Goal: Information Seeking & Learning: Learn about a topic

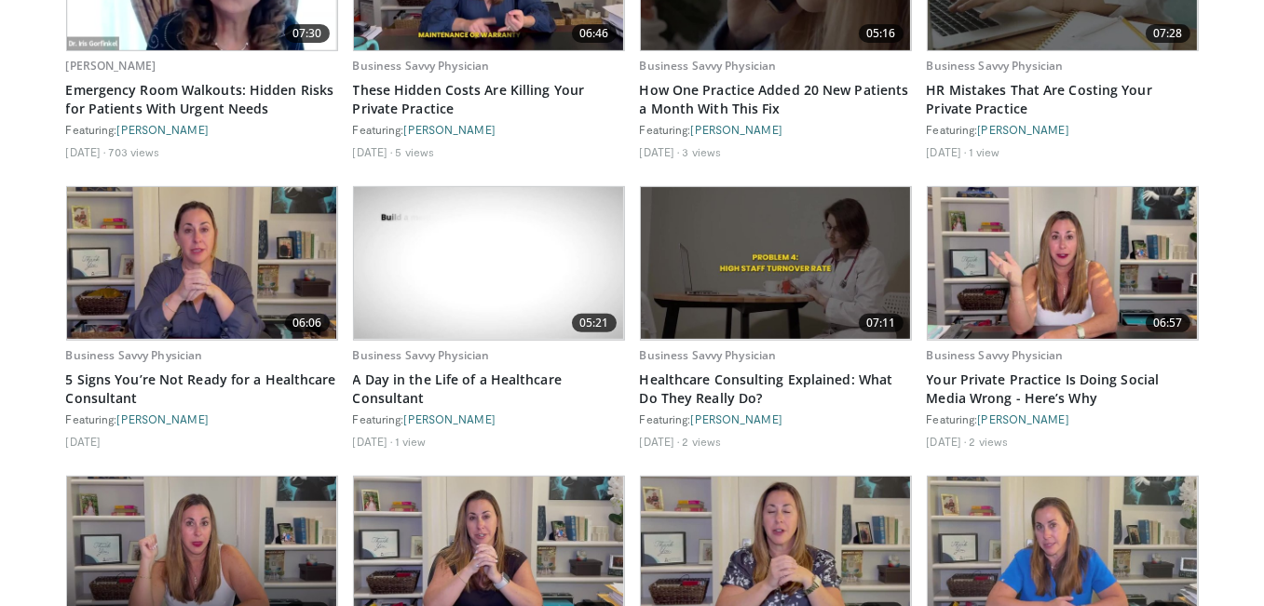
scroll to position [1057, 0]
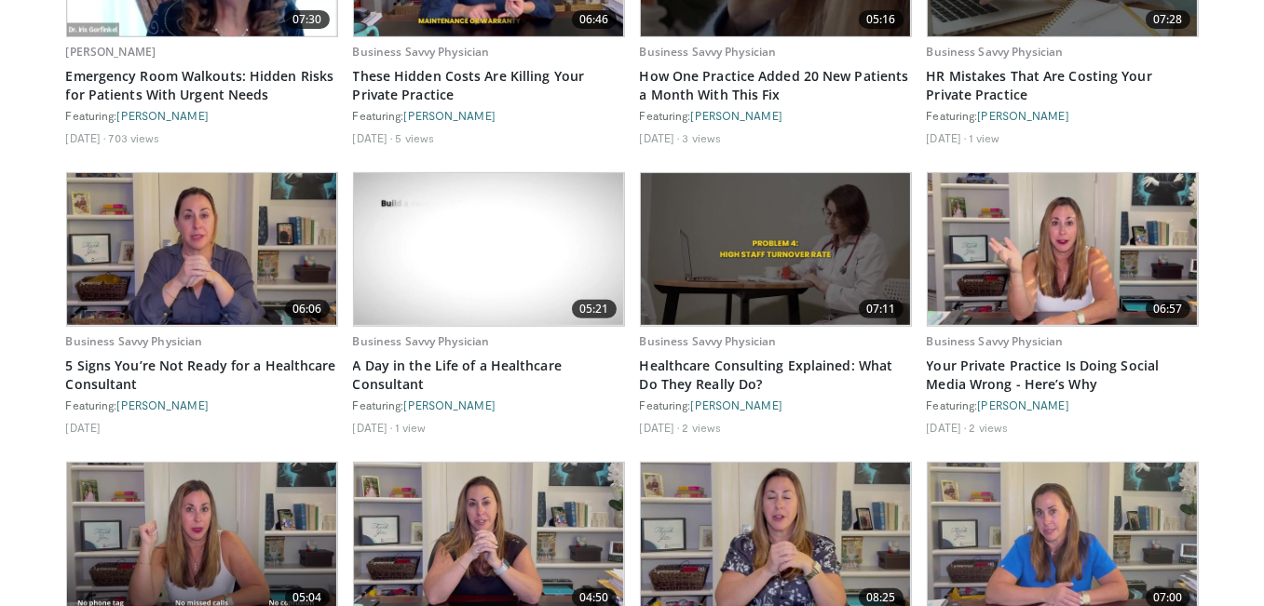
click at [768, 350] on div "Business Savvy Physician Healthcare Consulting Explained: What Do They Really D…" at bounding box center [776, 387] width 272 height 120
click at [801, 289] on img at bounding box center [776, 249] width 270 height 152
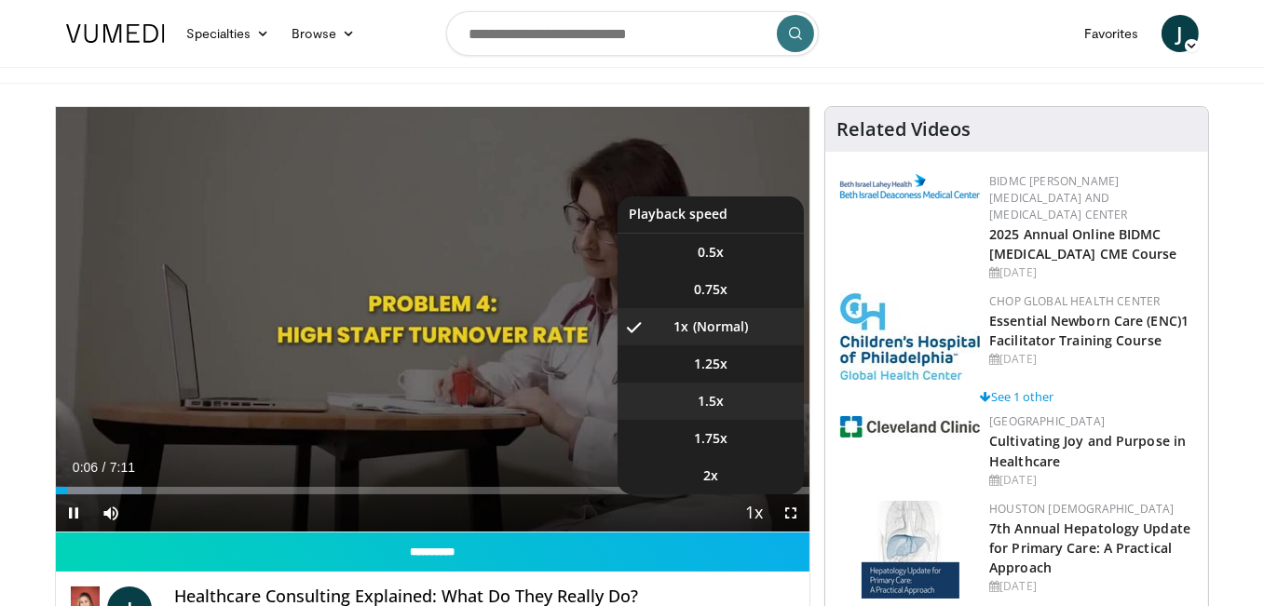
click at [738, 401] on li "1.5x" at bounding box center [711, 401] width 186 height 37
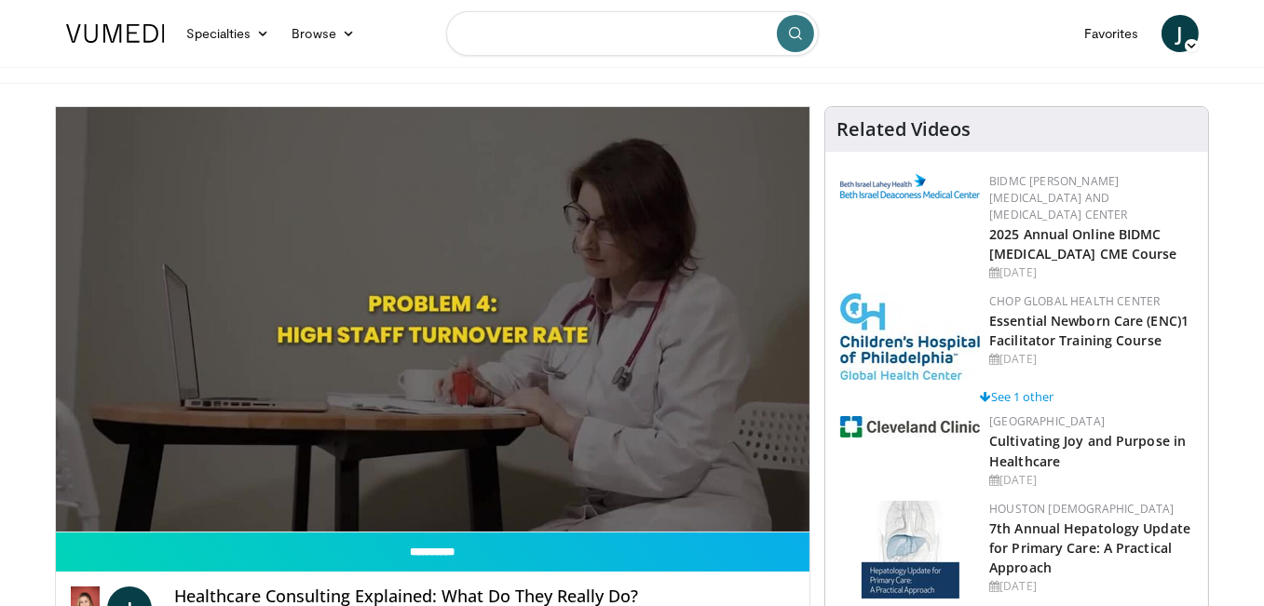
click at [486, 33] on input "Search topics, interventions" at bounding box center [632, 33] width 373 height 45
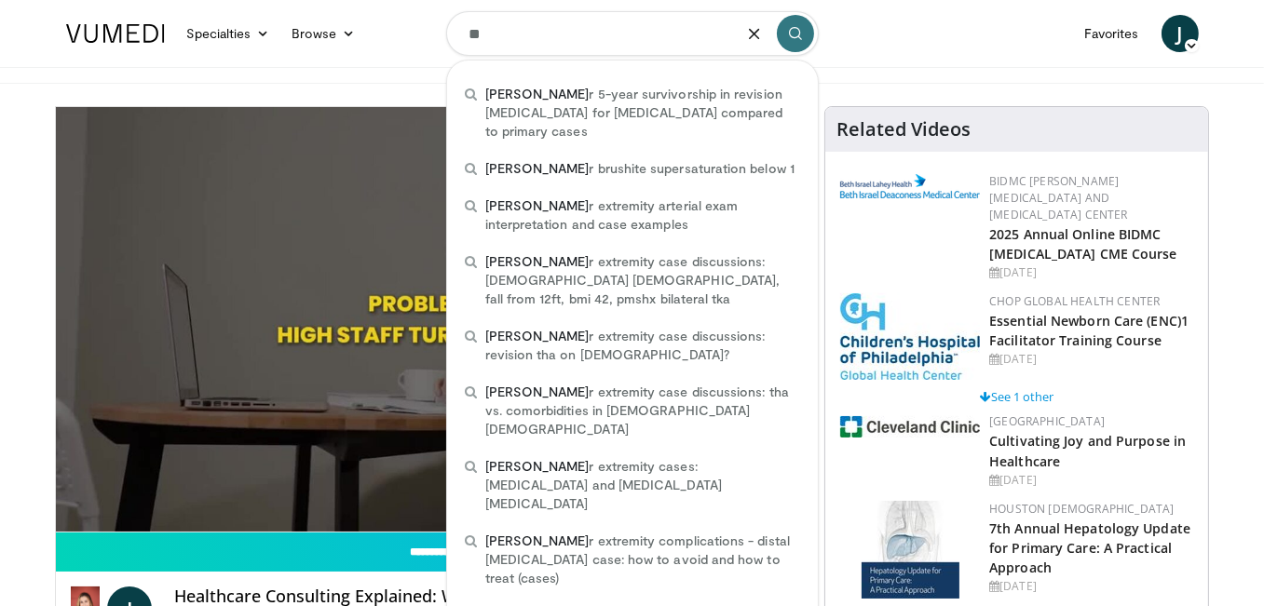
type input "*"
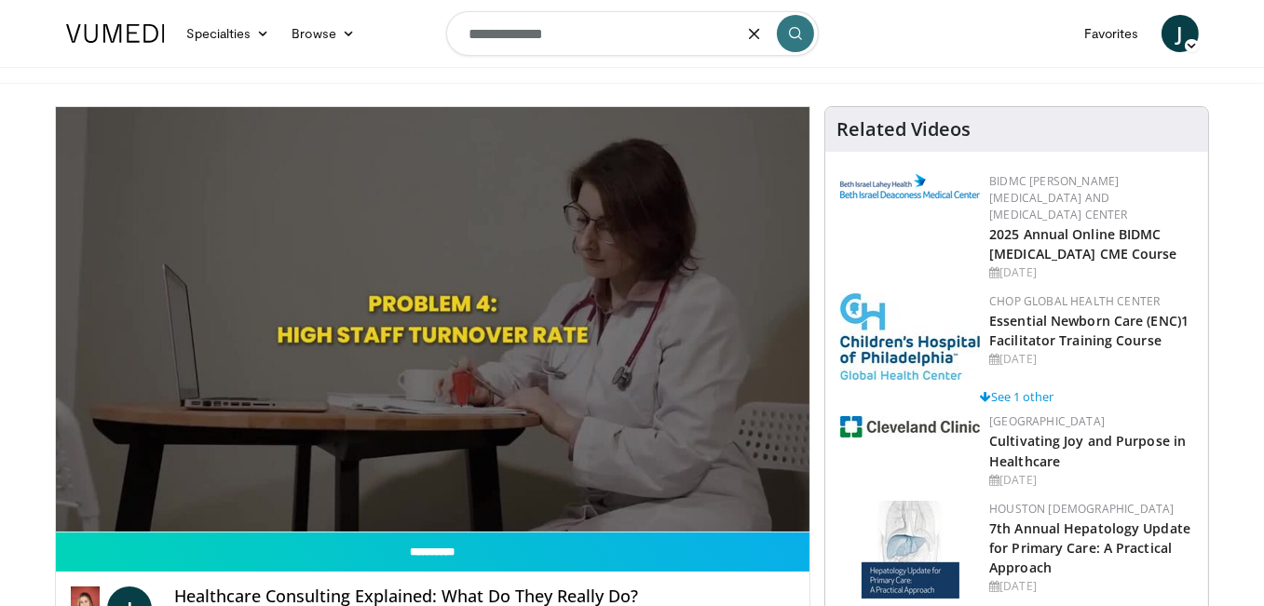
type input "**********"
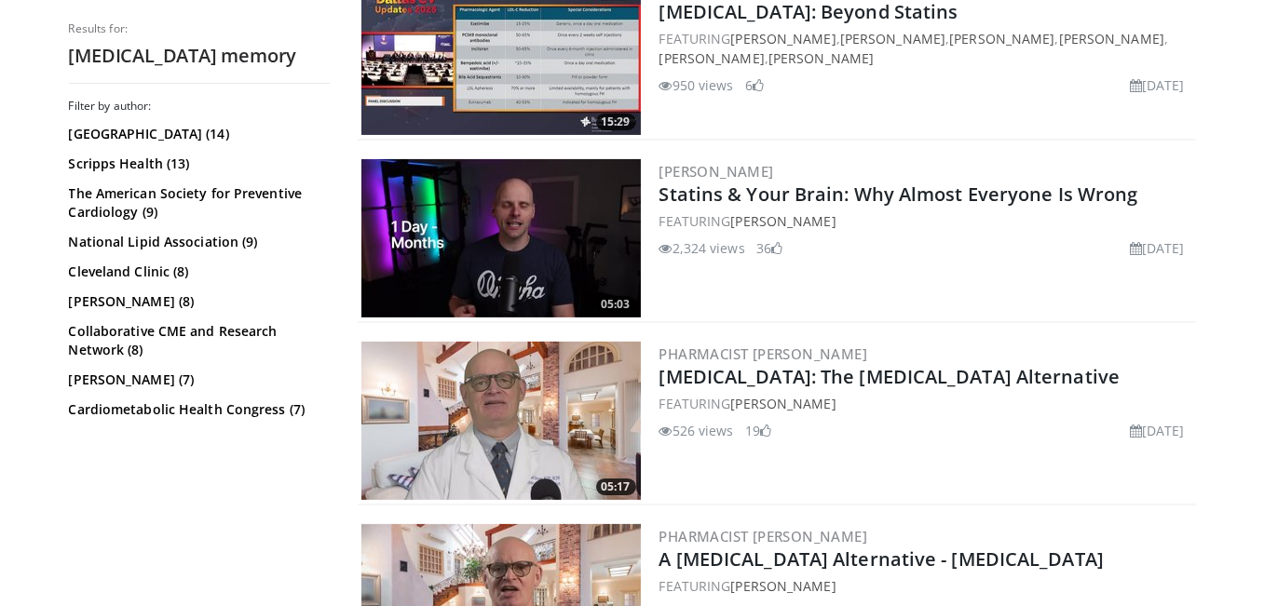
scroll to position [568, 0]
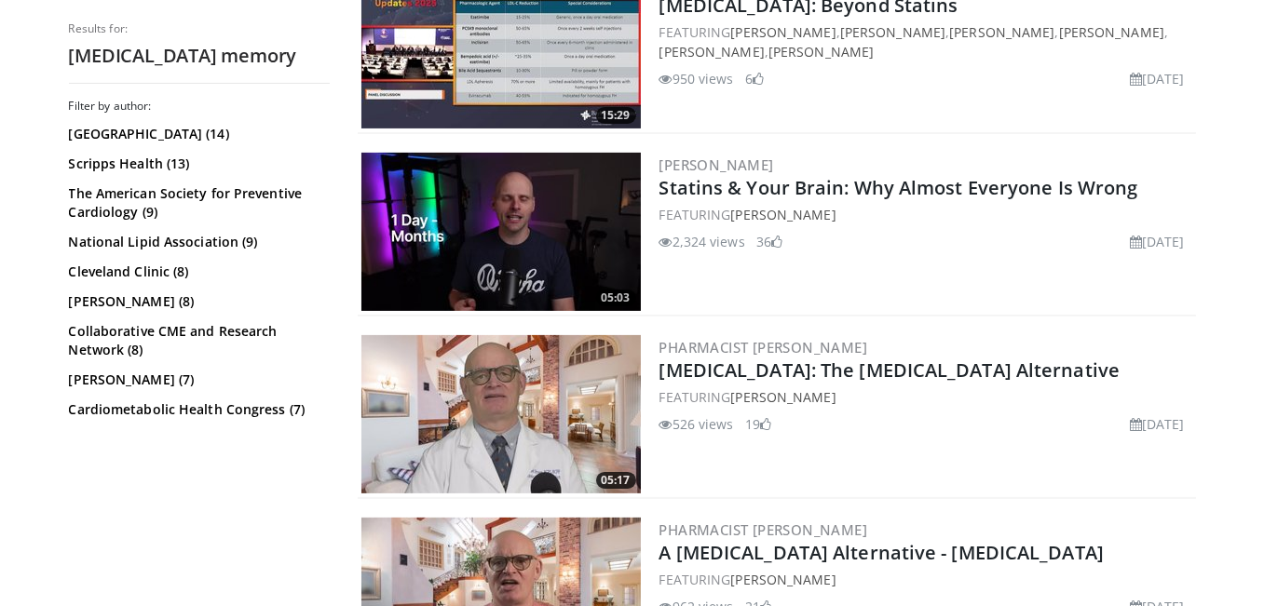
click at [570, 265] on img at bounding box center [500, 232] width 279 height 158
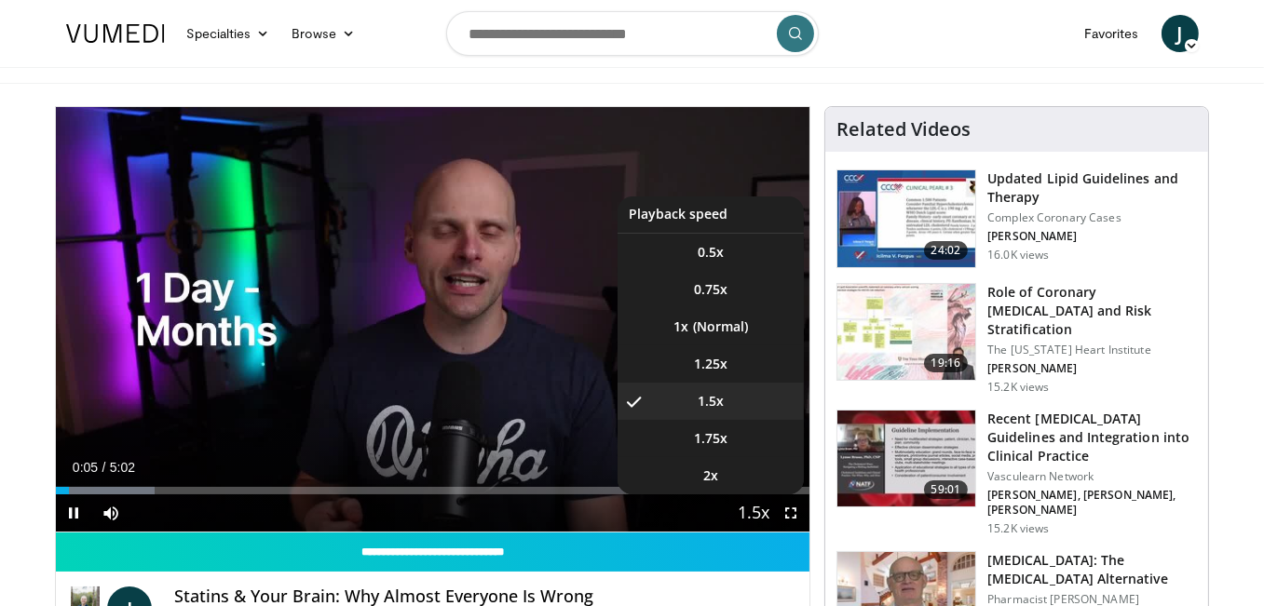
click at [764, 508] on span "Video Player" at bounding box center [754, 514] width 26 height 37
click at [742, 335] on li "1x" at bounding box center [711, 326] width 186 height 37
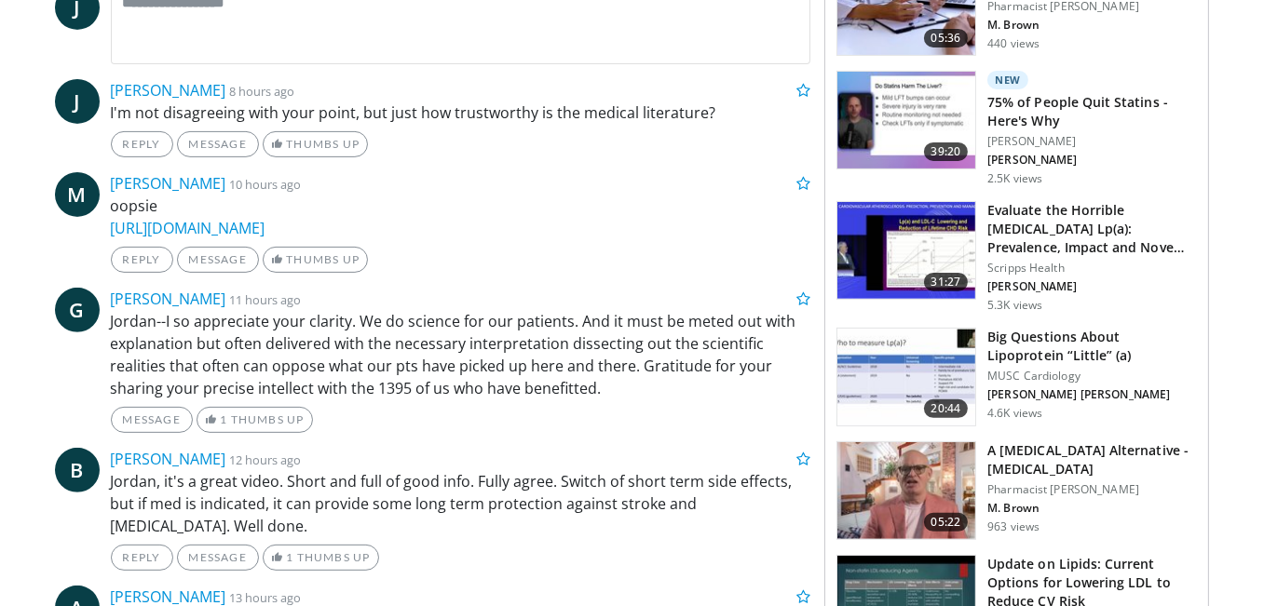
scroll to position [800, 0]
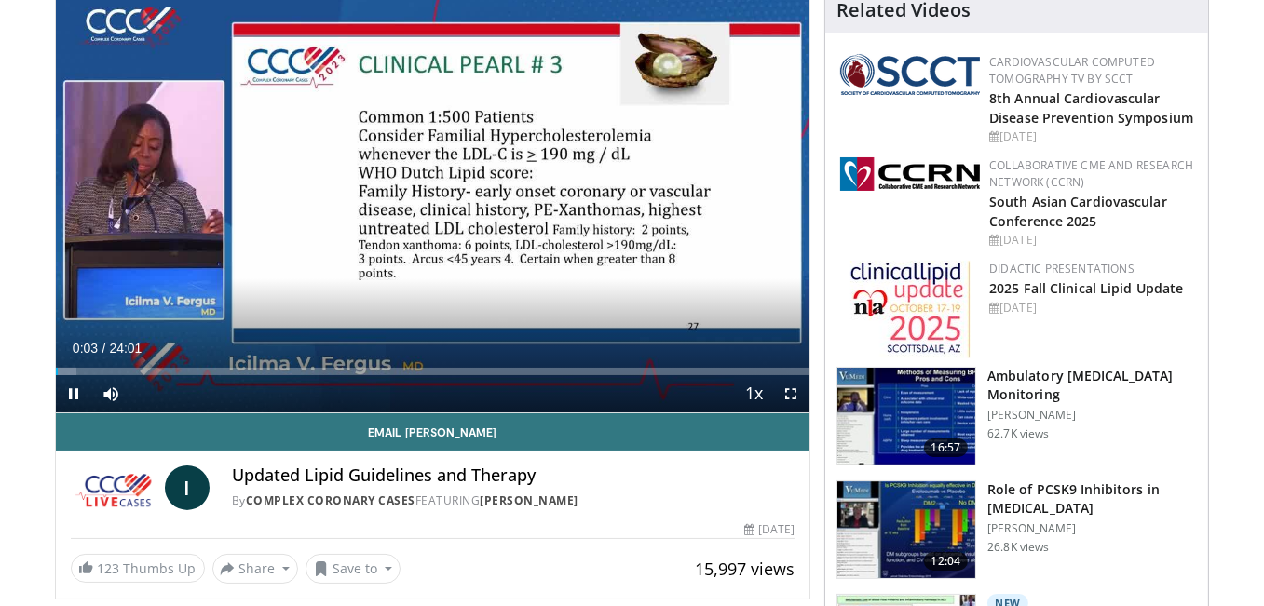
scroll to position [144, 0]
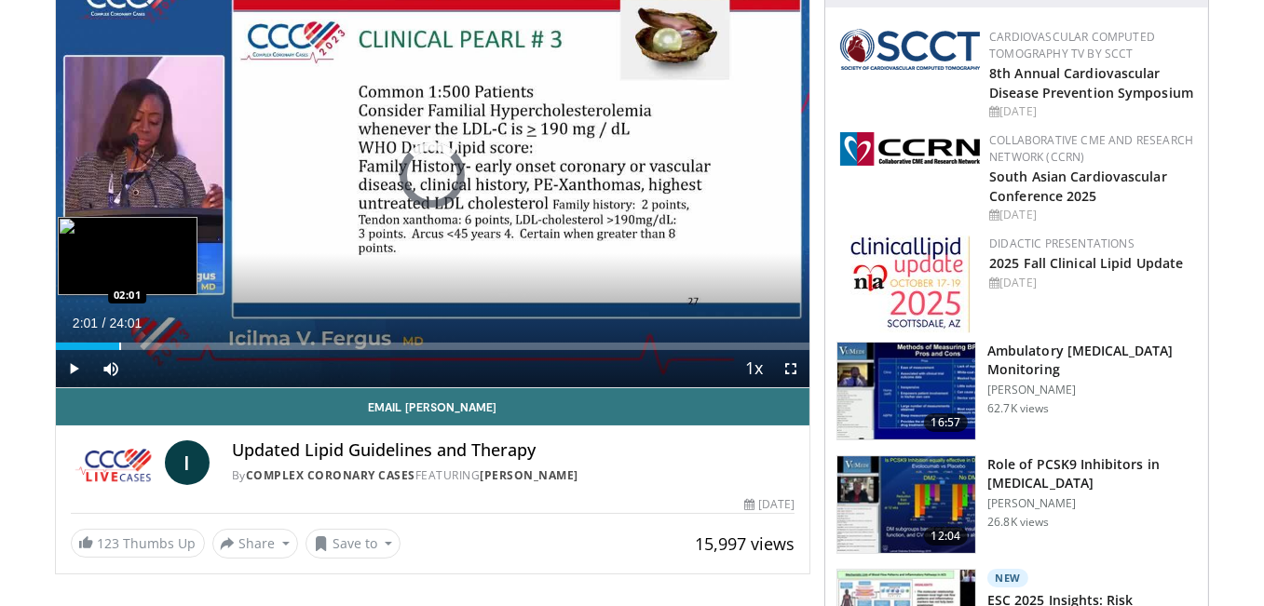
click at [119, 347] on div "Progress Bar" at bounding box center [120, 346] width 2 height 7
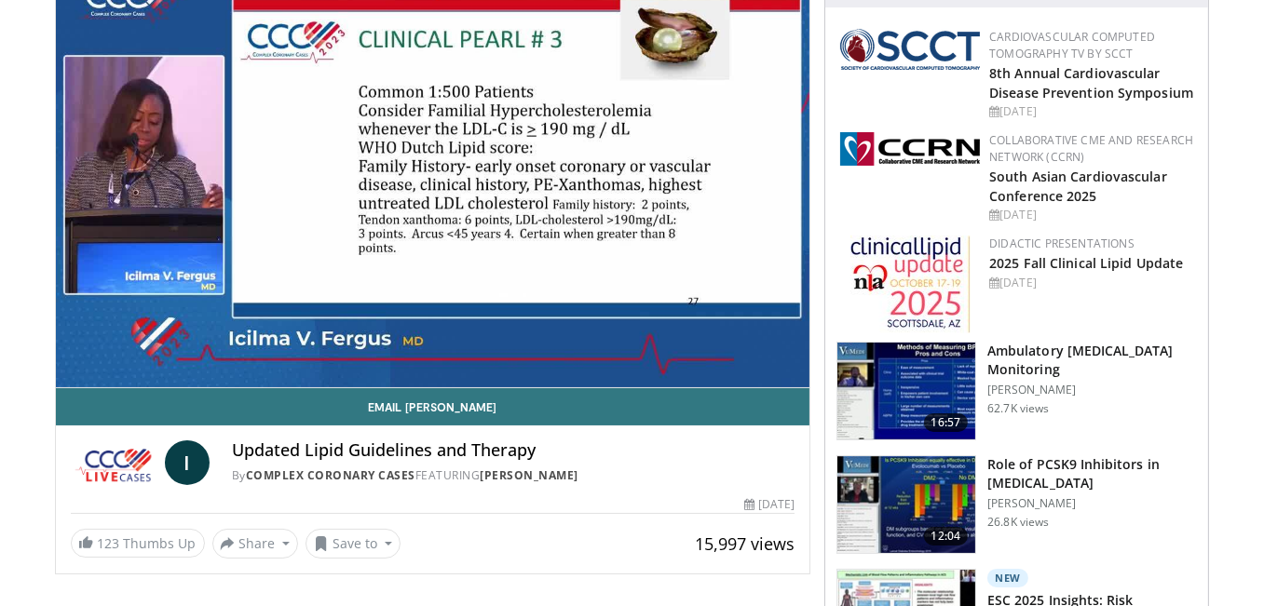
click at [154, 347] on video-js "**********" at bounding box center [433, 176] width 755 height 426
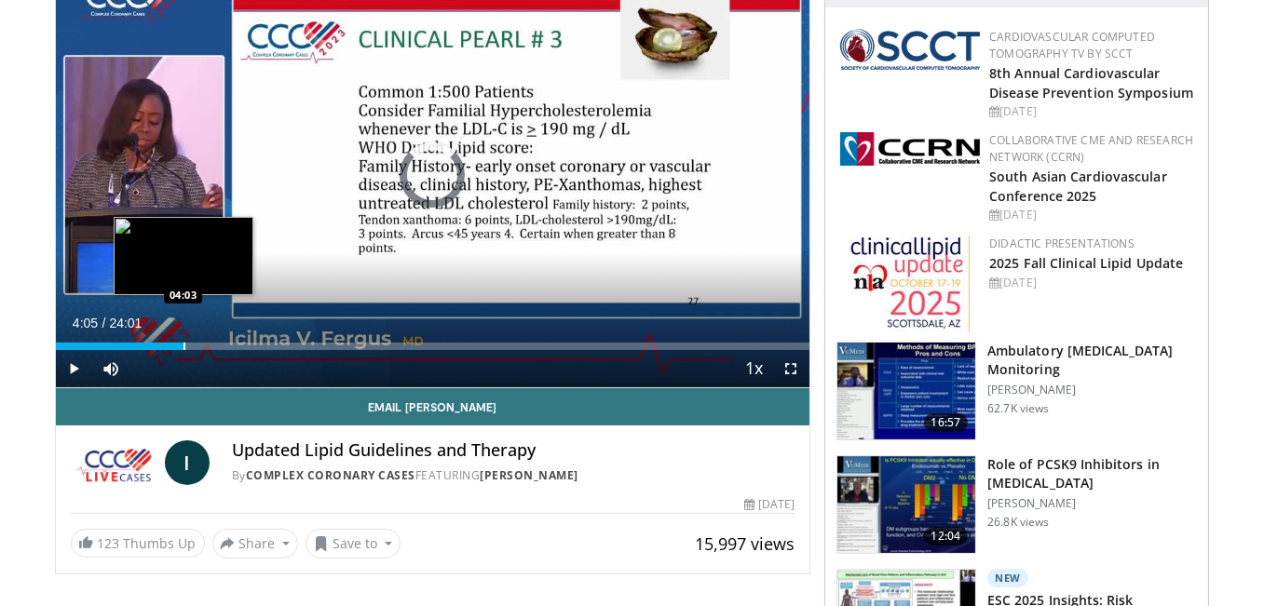
click at [184, 347] on div "Progress Bar" at bounding box center [185, 346] width 2 height 7
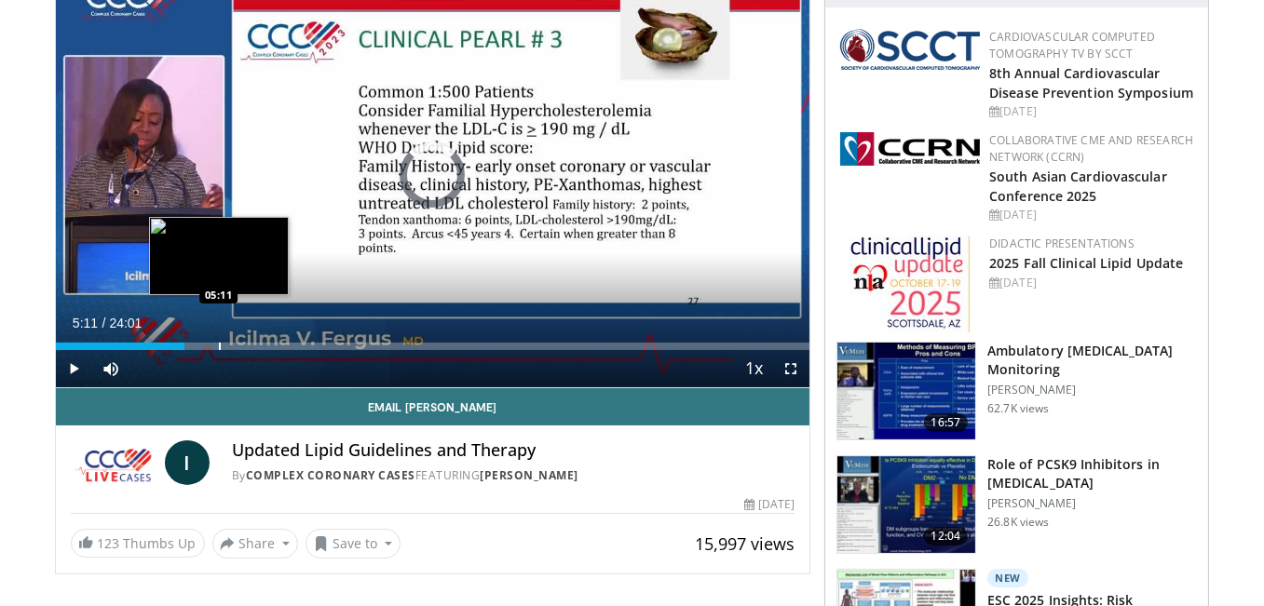
click at [219, 347] on div "Progress Bar" at bounding box center [220, 346] width 2 height 7
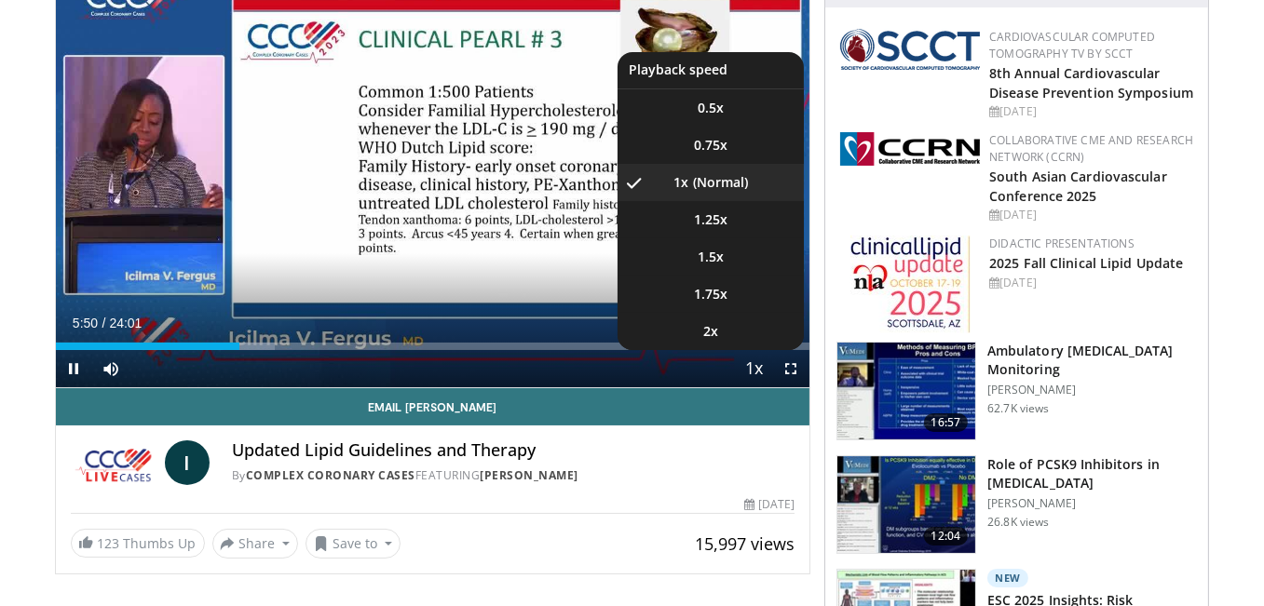
click at [756, 364] on span "Video Player" at bounding box center [754, 369] width 26 height 37
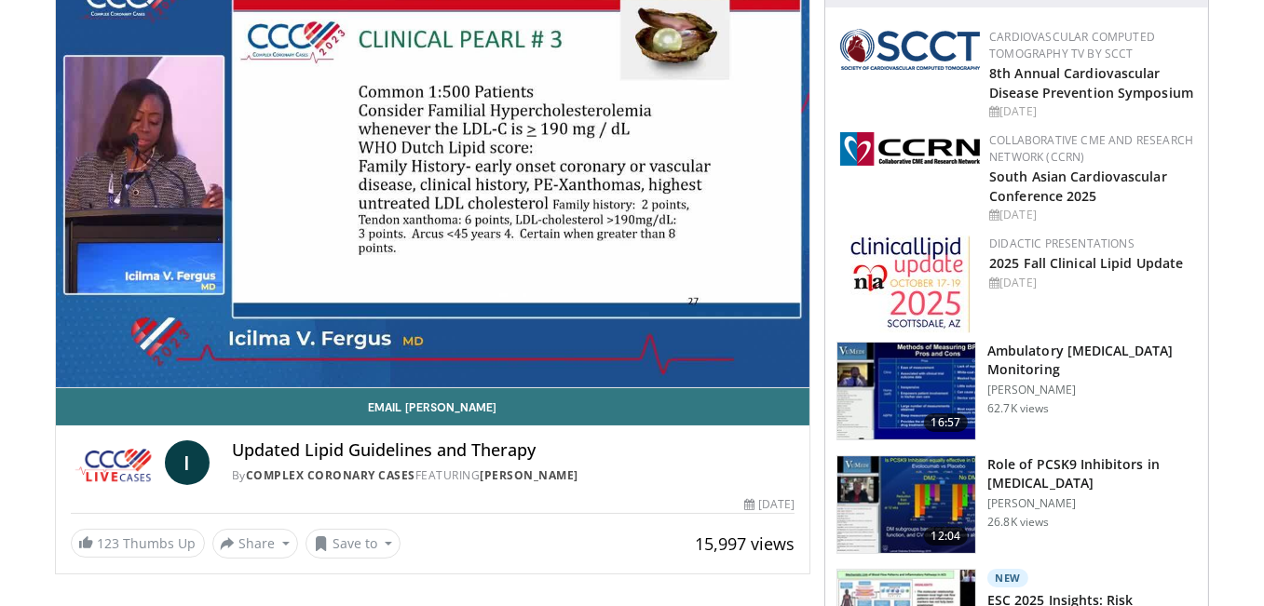
click at [756, 364] on video-js "**********" at bounding box center [433, 176] width 755 height 426
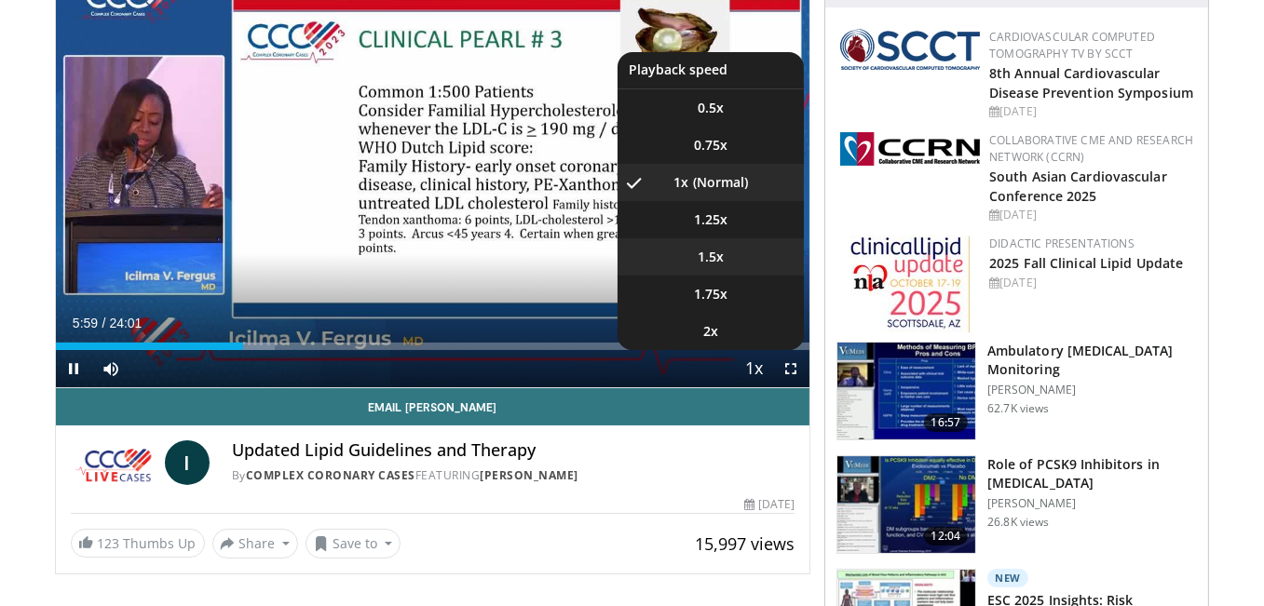
click at [736, 265] on li "1.5x" at bounding box center [711, 256] width 186 height 37
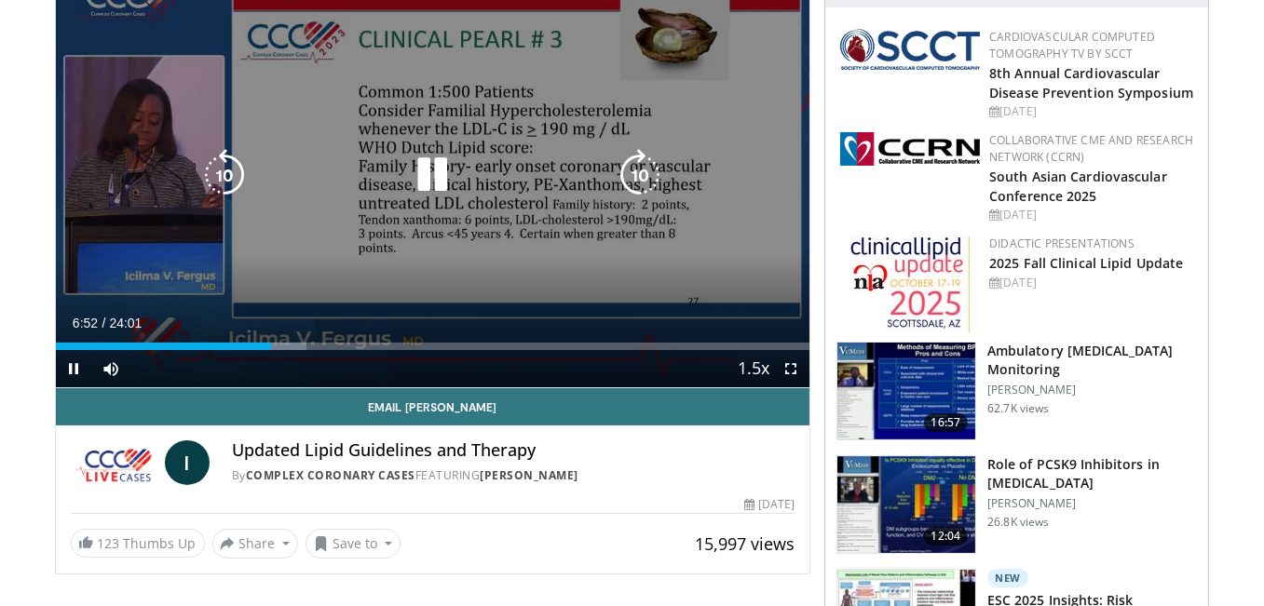
click at [633, 176] on icon "Video Player" at bounding box center [640, 175] width 52 height 52
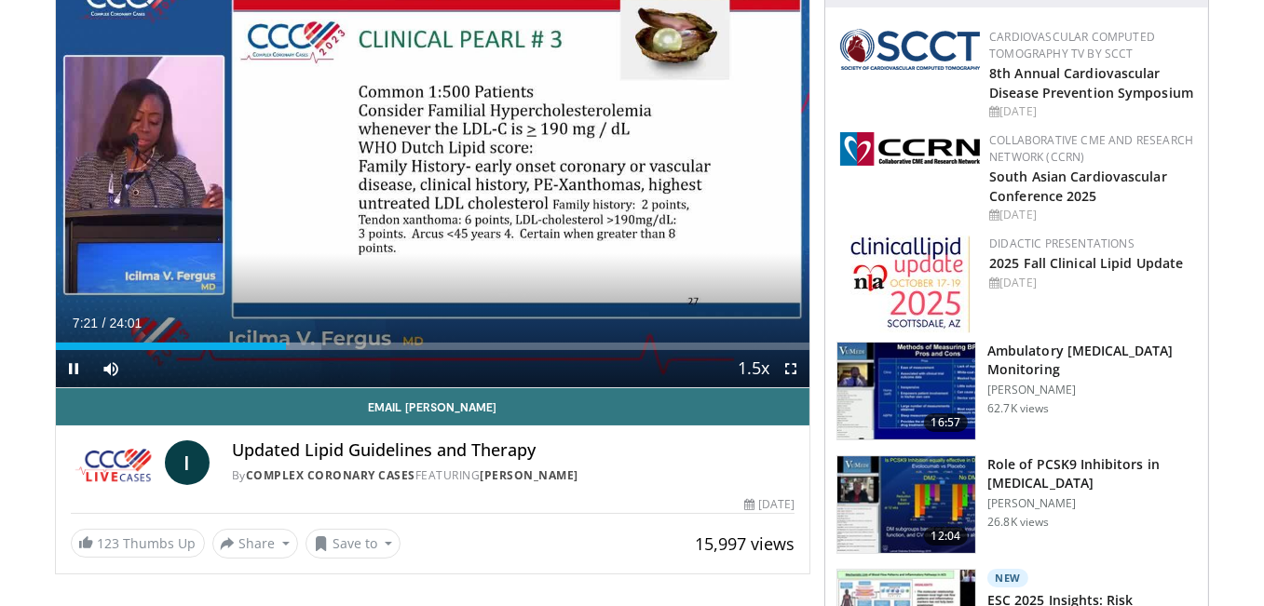
click at [633, 176] on div "20 seconds Tap to unmute" at bounding box center [433, 175] width 755 height 425
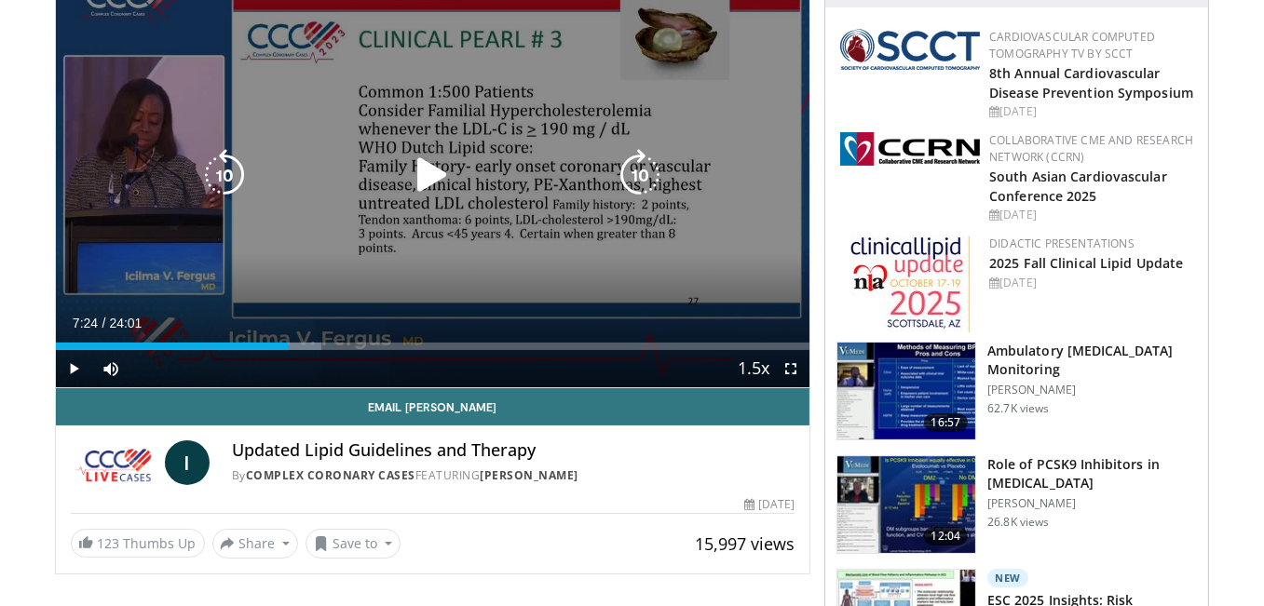
click at [652, 185] on icon "Video Player" at bounding box center [640, 175] width 52 height 52
click at [645, 173] on icon "Video Player" at bounding box center [640, 175] width 52 height 52
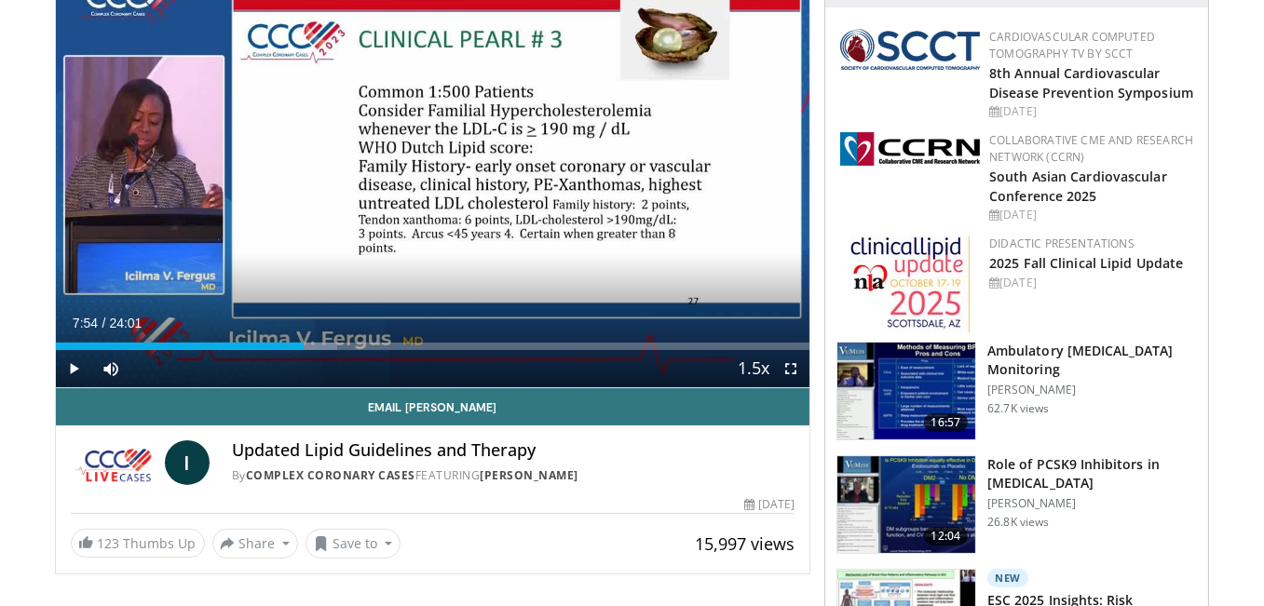
click at [645, 173] on div "30 seconds Tap to unmute" at bounding box center [433, 175] width 755 height 425
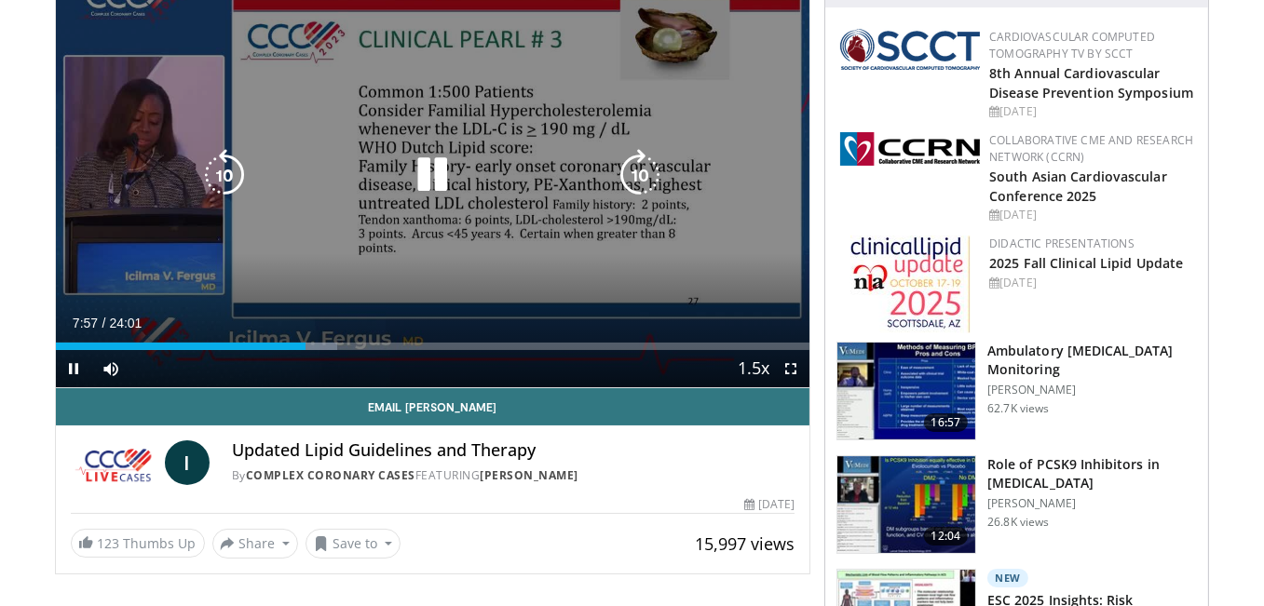
click at [648, 191] on icon "Video Player" at bounding box center [640, 175] width 52 height 52
click at [235, 179] on icon "Video Player" at bounding box center [224, 175] width 52 height 52
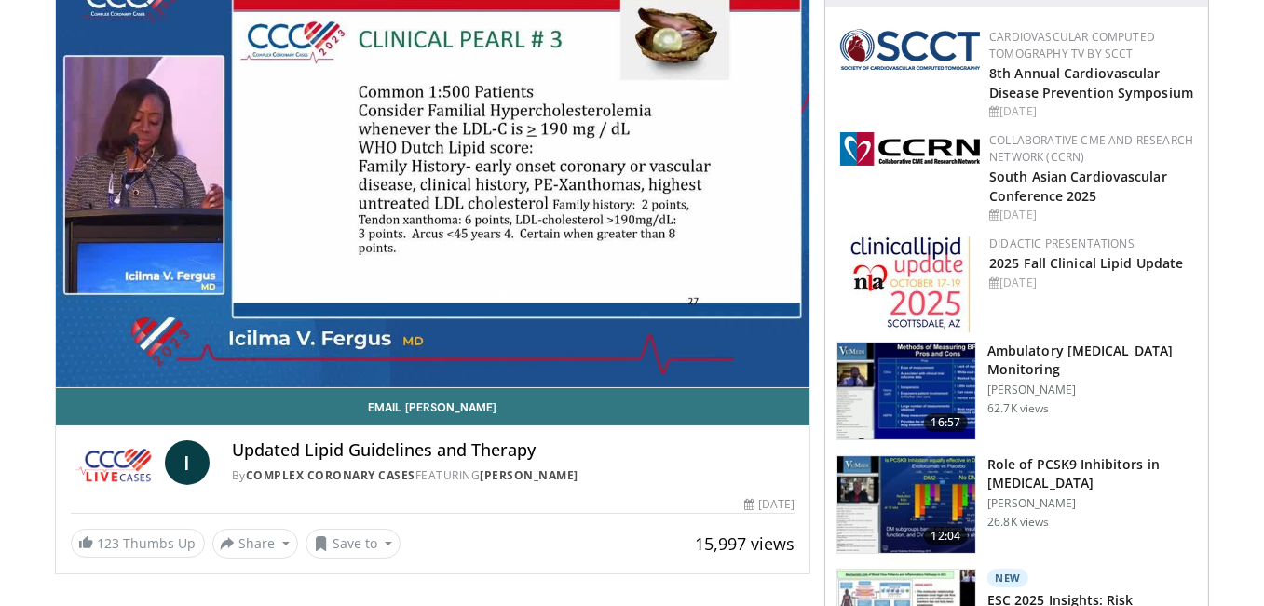
click at [235, 179] on div "10 seconds Tap to unmute" at bounding box center [433, 175] width 755 height 425
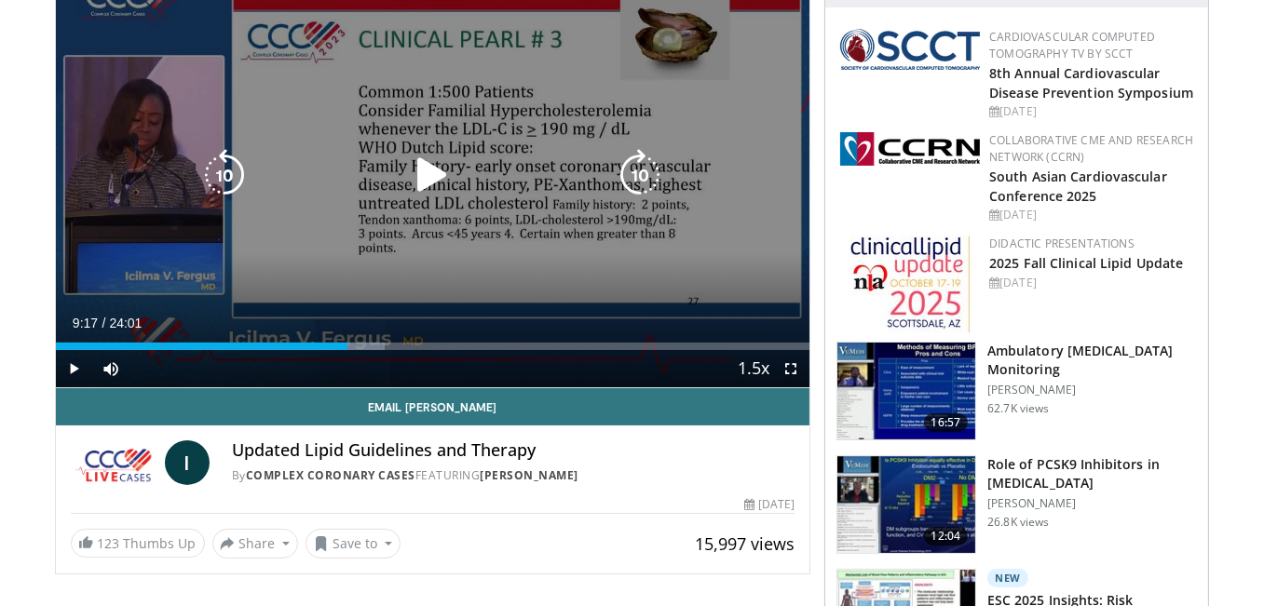
click at [235, 176] on icon "Video Player" at bounding box center [224, 175] width 52 height 52
click at [428, 171] on icon "Video Player" at bounding box center [432, 175] width 52 height 52
click at [427, 171] on icon "Video Player" at bounding box center [432, 175] width 52 height 52
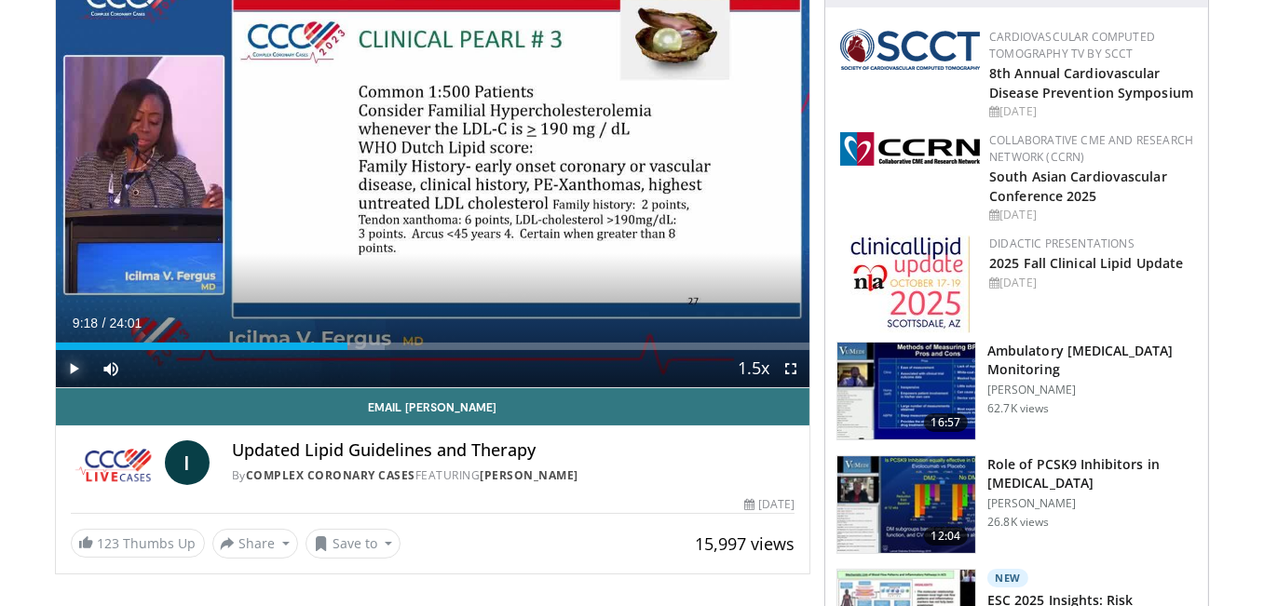
click at [75, 371] on span "Video Player" at bounding box center [74, 368] width 37 height 37
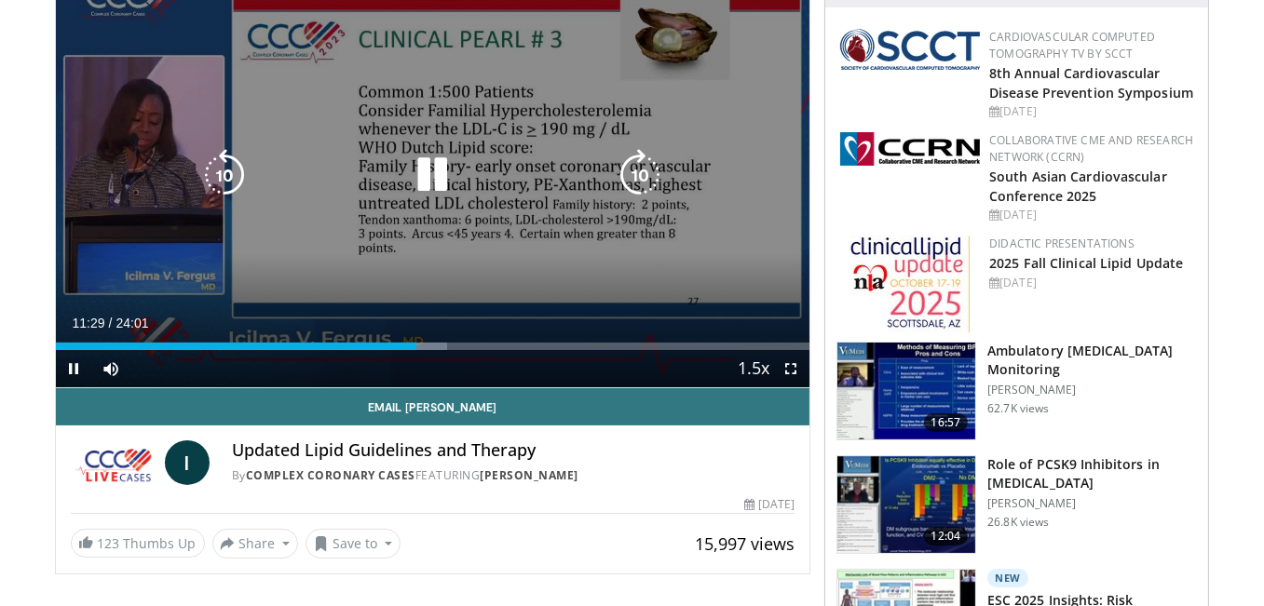
click at [641, 174] on icon "Video Player" at bounding box center [640, 175] width 52 height 52
click at [645, 177] on icon "Video Player" at bounding box center [640, 175] width 52 height 52
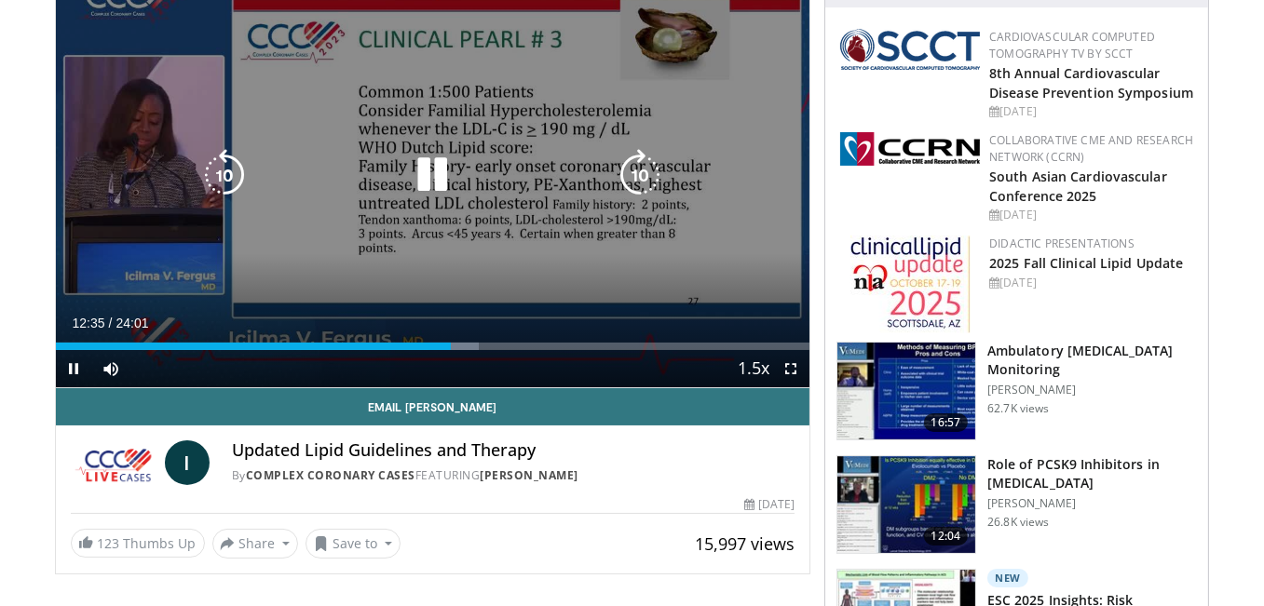
click at [645, 177] on icon "Video Player" at bounding box center [640, 175] width 52 height 52
click at [221, 179] on icon "Video Player" at bounding box center [224, 175] width 52 height 52
click at [307, 228] on div "10 seconds Tap to unmute" at bounding box center [433, 175] width 755 height 425
click at [228, 179] on icon "Video Player" at bounding box center [224, 175] width 52 height 52
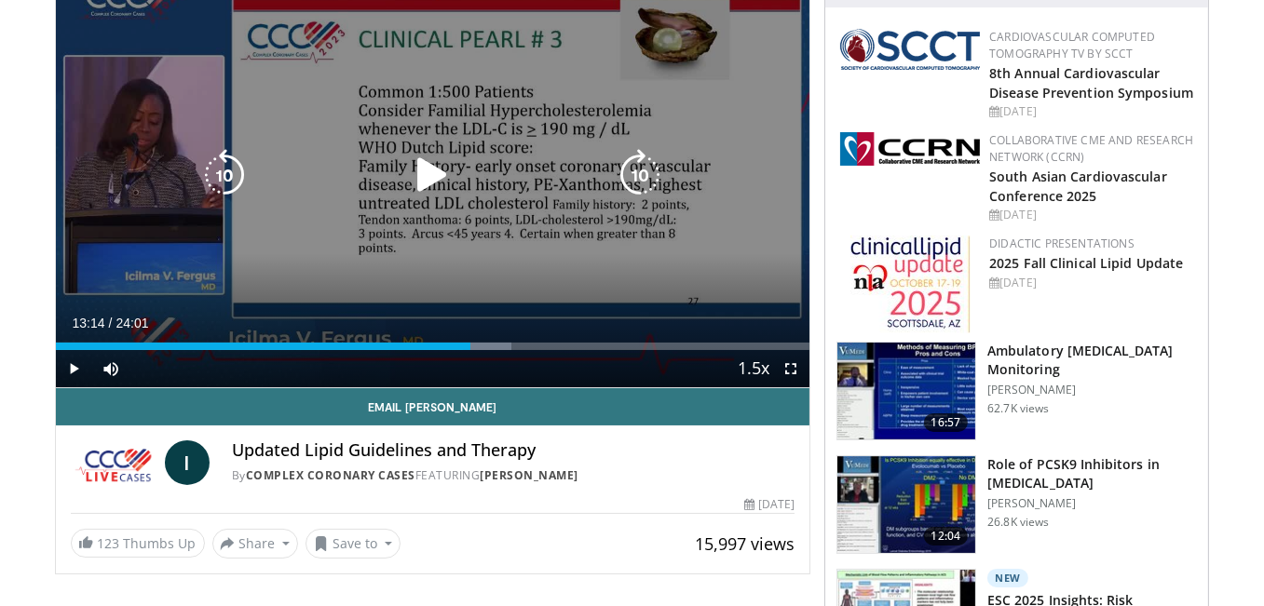
click at [326, 231] on div "10 seconds Tap to unmute" at bounding box center [433, 175] width 755 height 425
click at [639, 177] on icon "Video Player" at bounding box center [640, 175] width 52 height 52
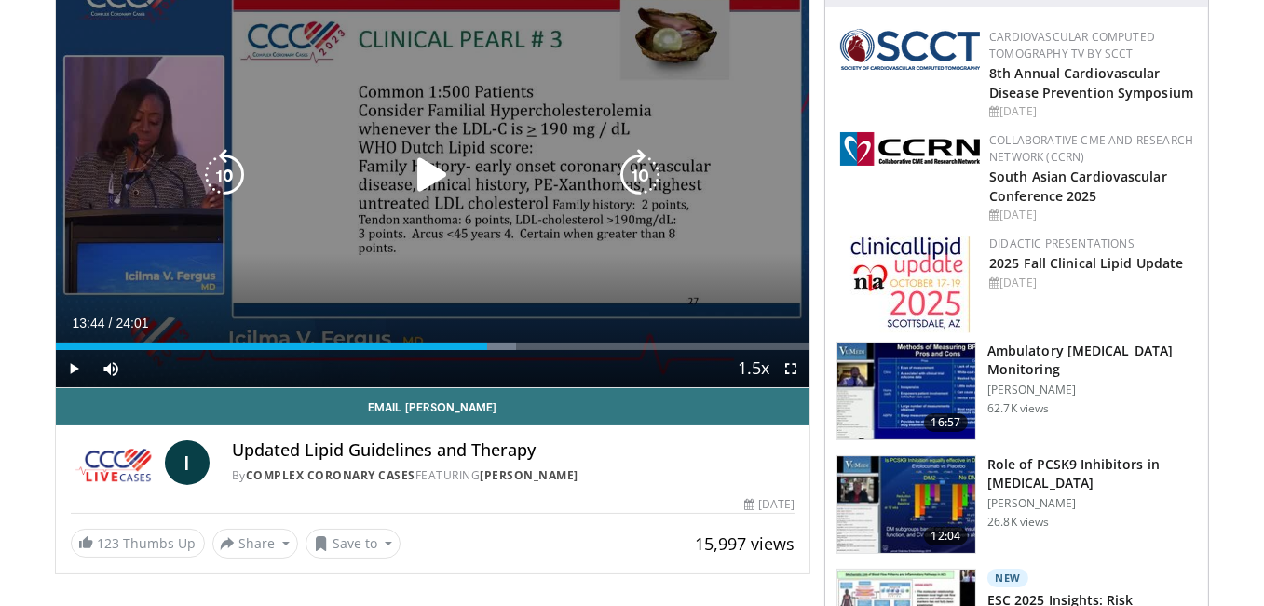
click at [640, 175] on icon "Video Player" at bounding box center [640, 175] width 52 height 52
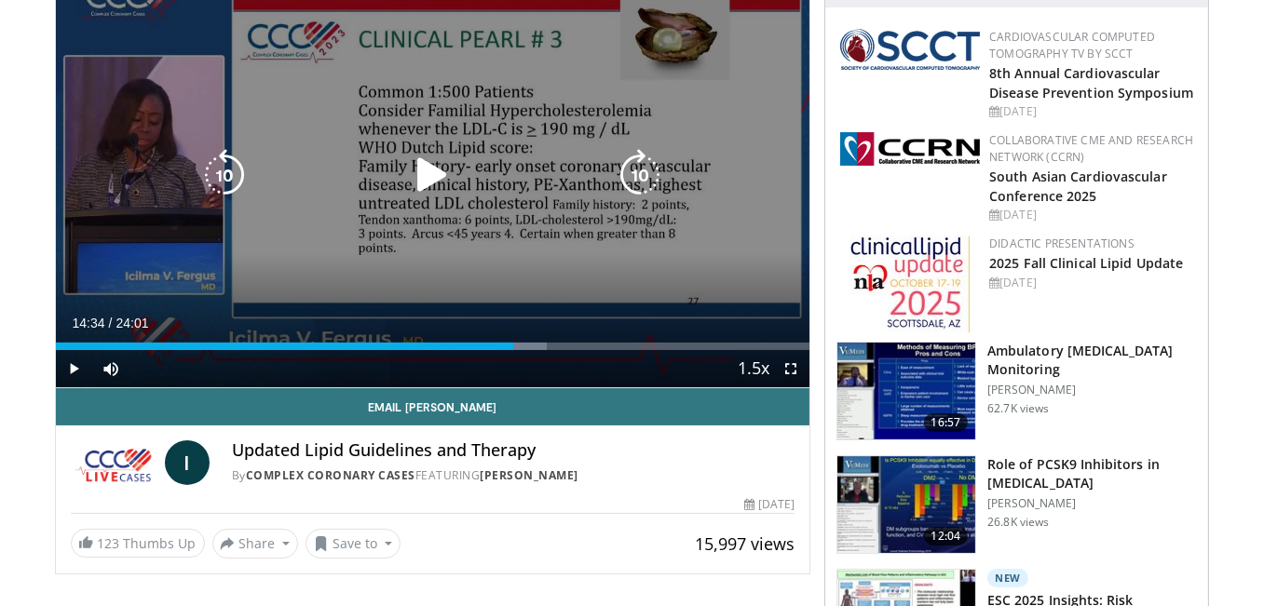
click at [640, 175] on icon "Video Player" at bounding box center [640, 175] width 52 height 52
click at [228, 179] on icon "Video Player" at bounding box center [224, 175] width 52 height 52
click at [232, 177] on icon "Video Player" at bounding box center [224, 175] width 52 height 52
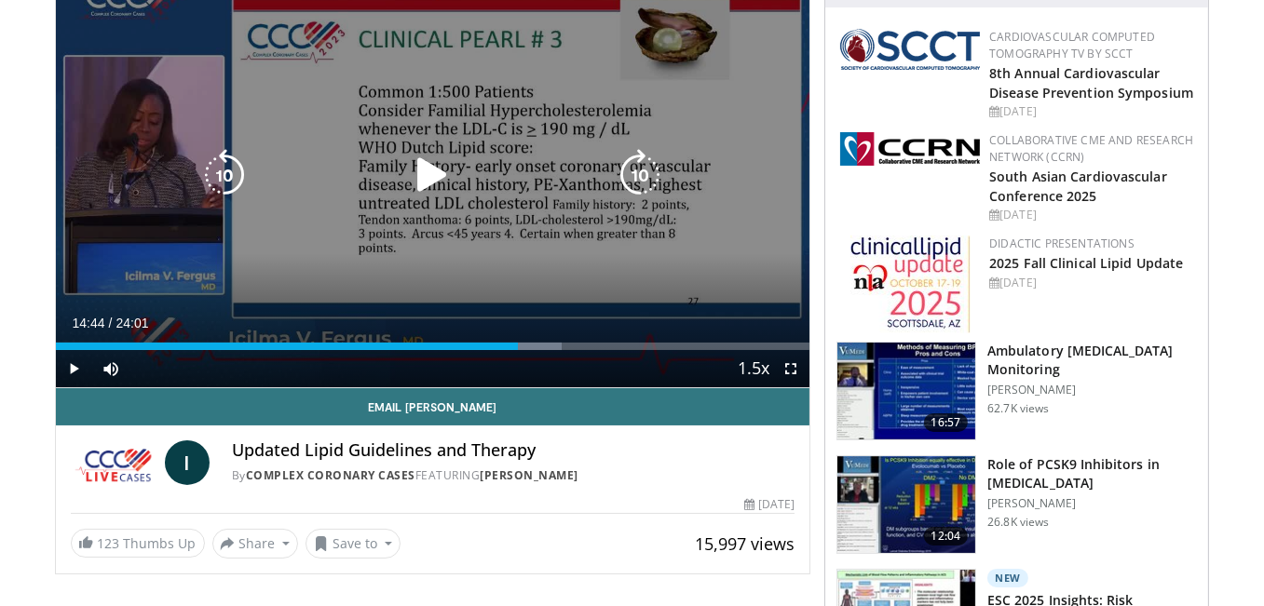
click at [233, 177] on icon "Video Player" at bounding box center [224, 175] width 52 height 52
click at [224, 172] on icon "Video Player" at bounding box center [224, 175] width 52 height 52
